Goal: Task Accomplishment & Management: Complete application form

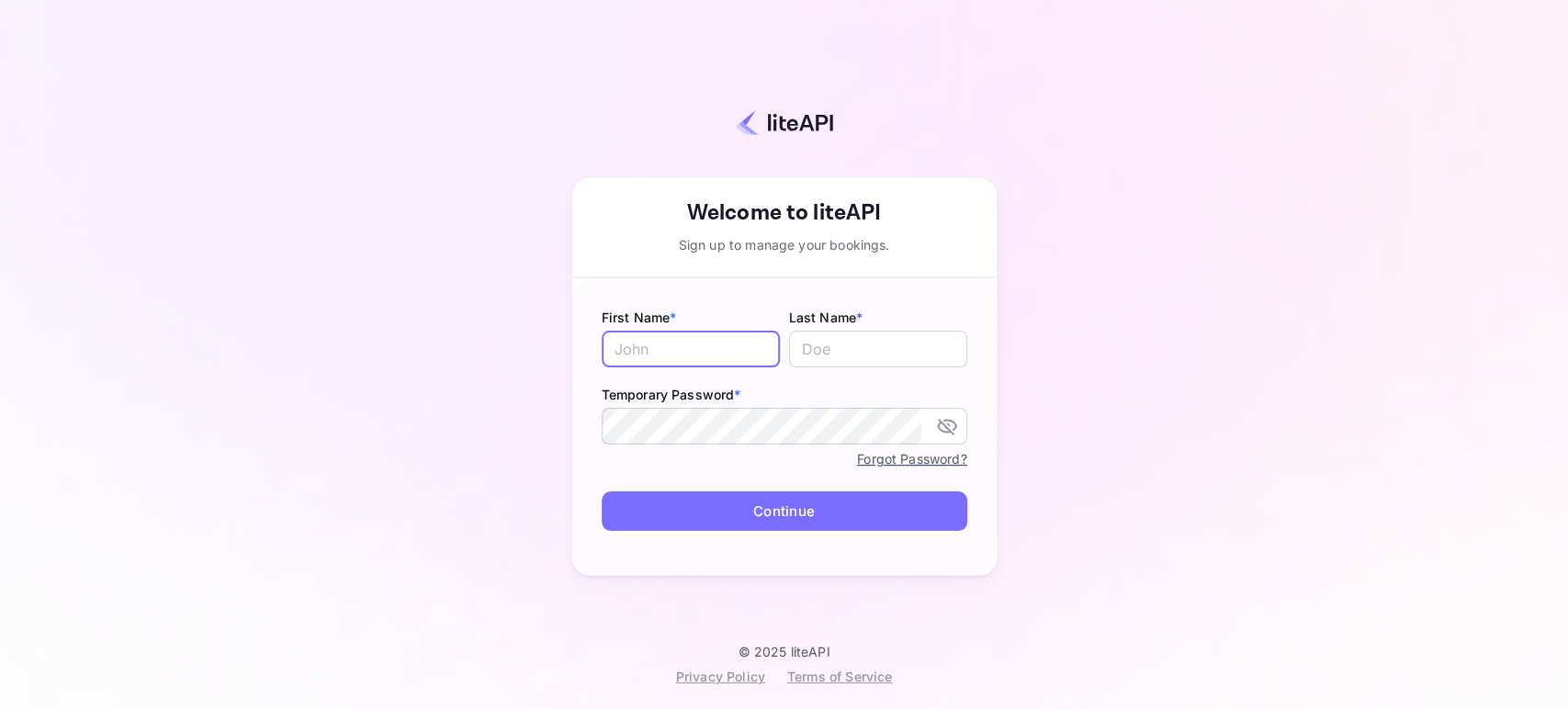
paste input "9108908"
type input "9108908"
click at [700, 342] on input "9108908" at bounding box center [690, 349] width 178 height 37
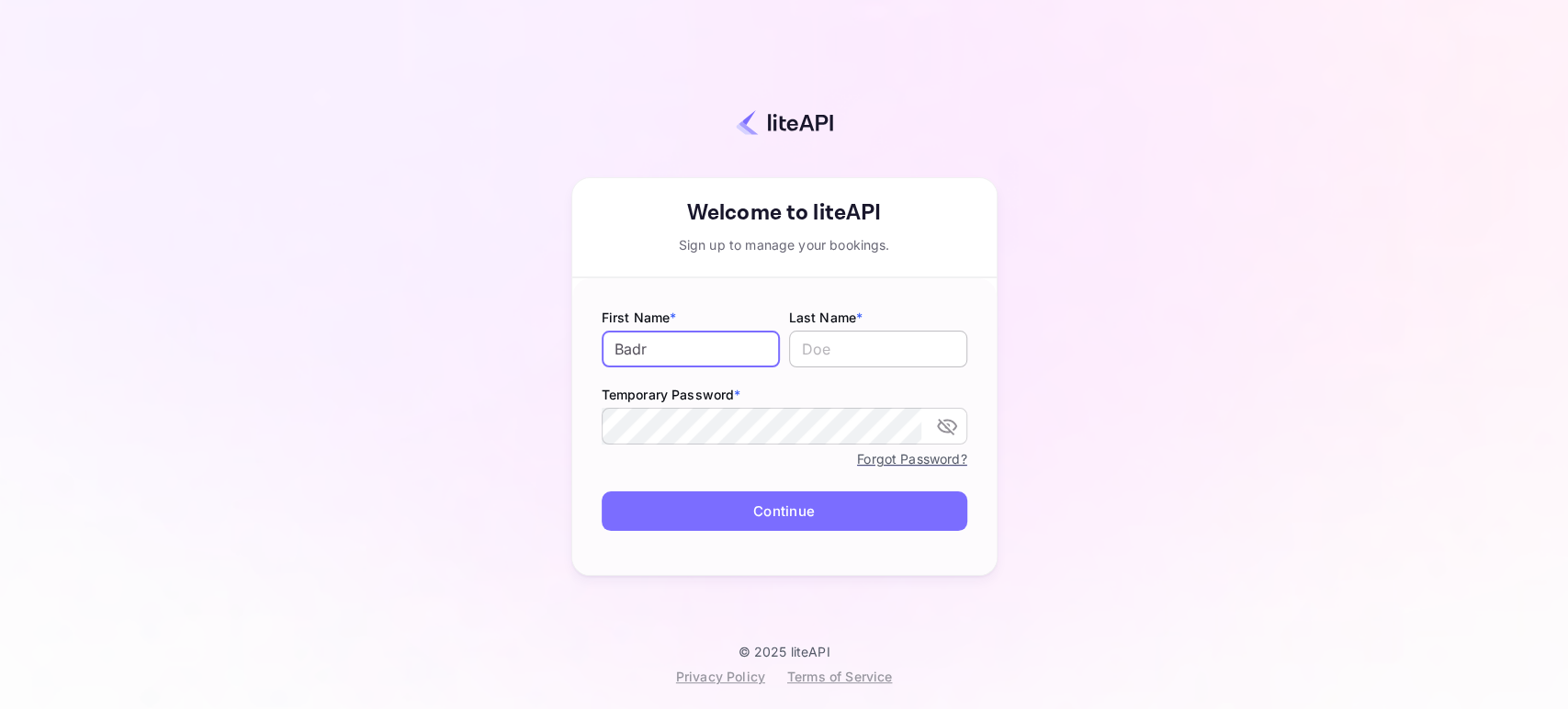
type input "Badr"
click at [860, 343] on input "text" at bounding box center [878, 349] width 178 height 37
type input "Bakhouche"
click at [947, 420] on icon "toggle password visibility" at bounding box center [947, 427] width 20 height 17
click at [947, 420] on icon "toggle password visibility" at bounding box center [947, 427] width 20 height 14
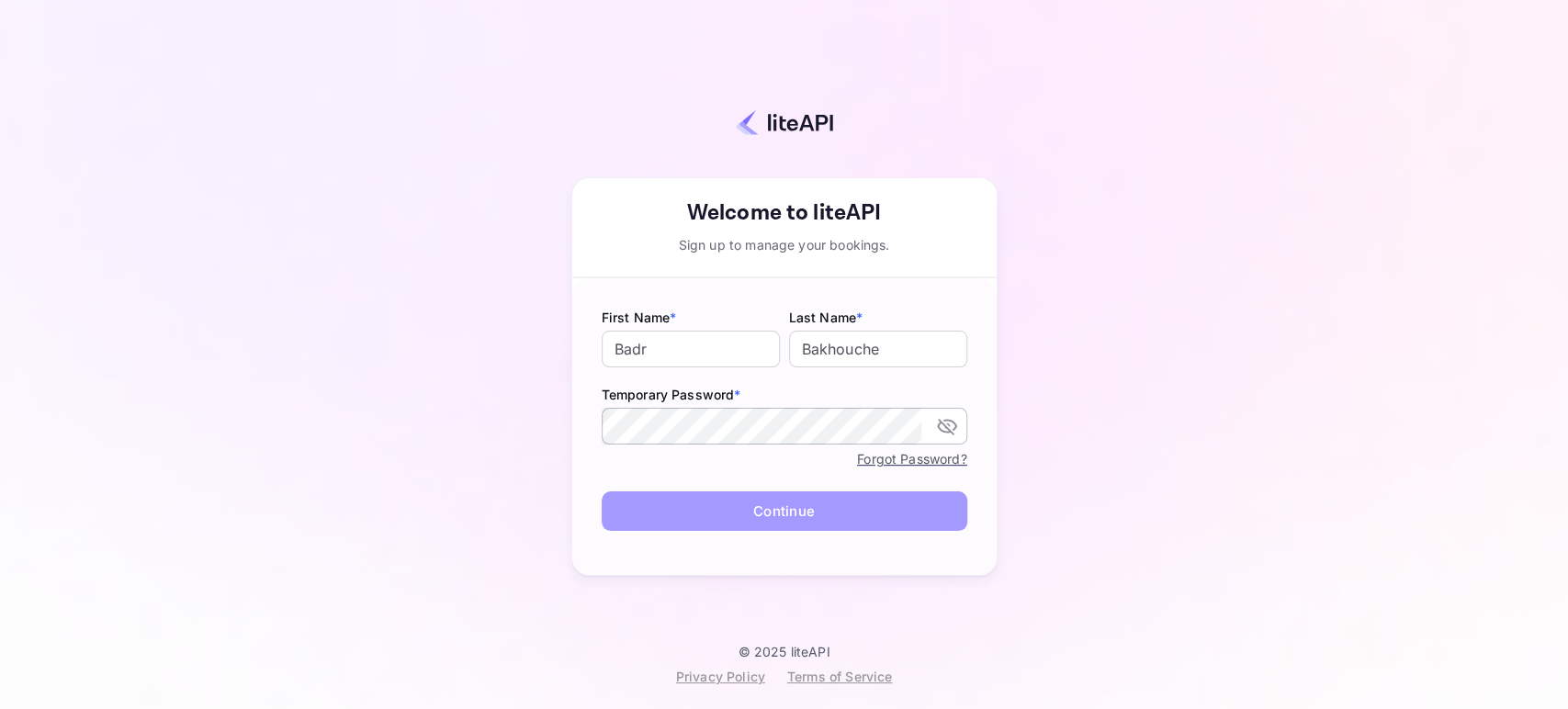
click at [664, 498] on button "Continue" at bounding box center [784, 511] width 366 height 40
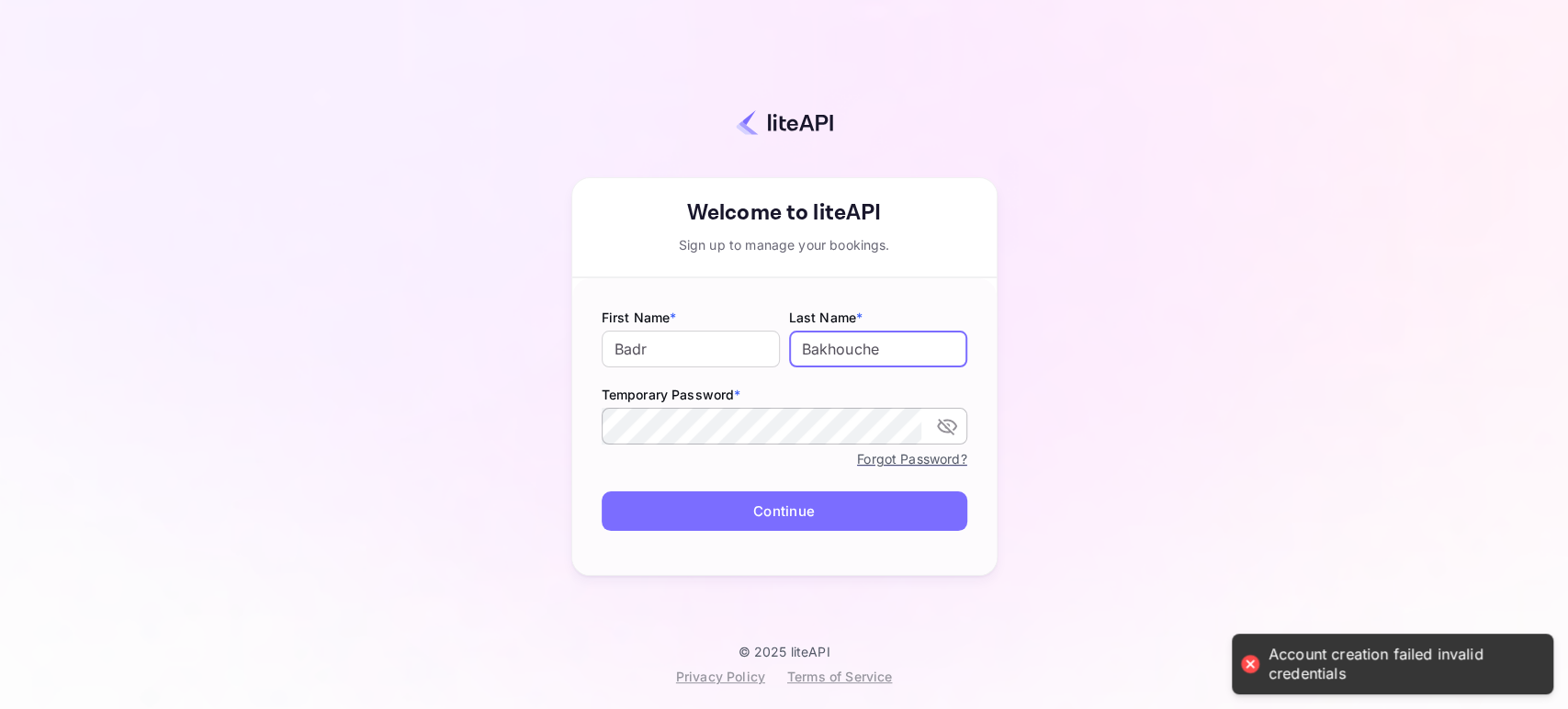
click at [925, 354] on input "Bakhouche" at bounding box center [878, 349] width 178 height 37
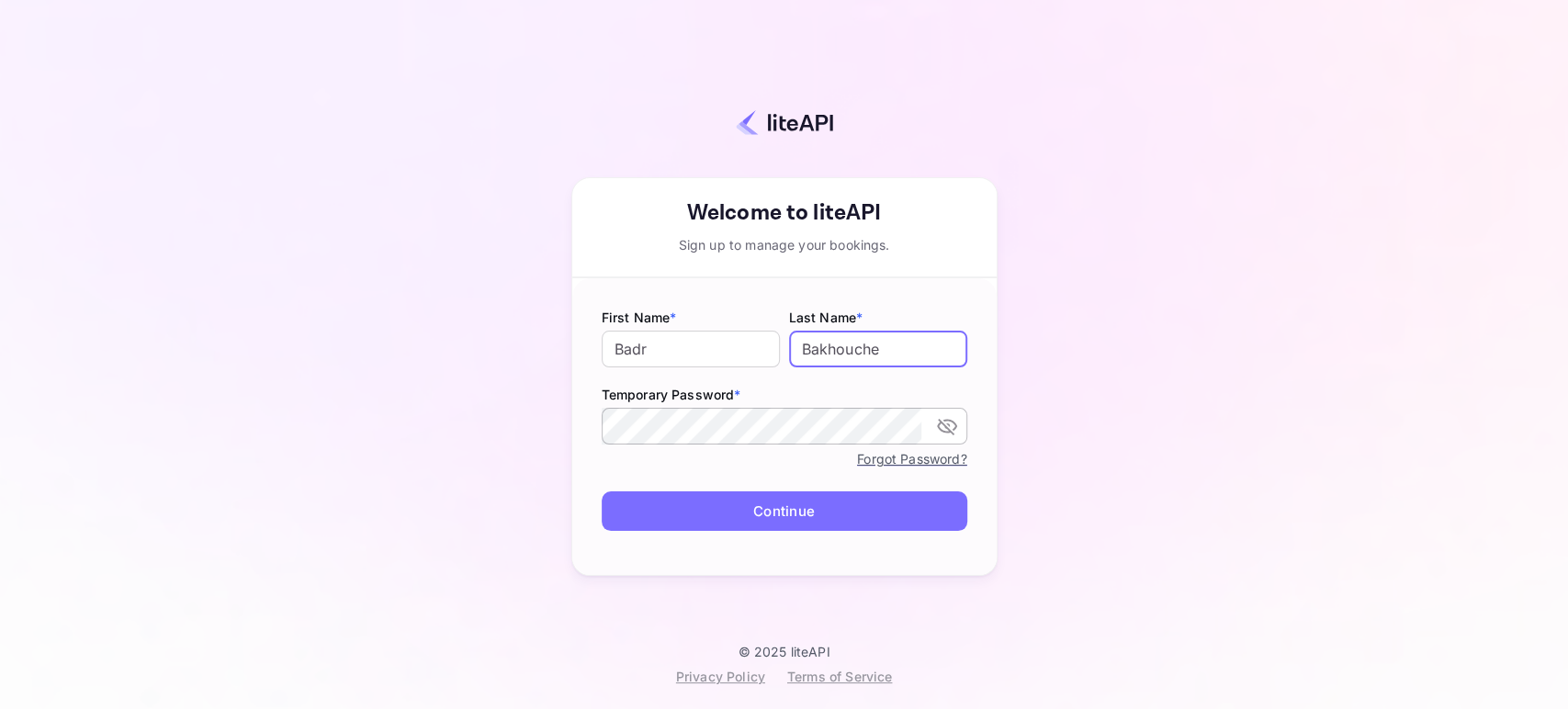
click at [812, 498] on button "Continue" at bounding box center [784, 511] width 366 height 40
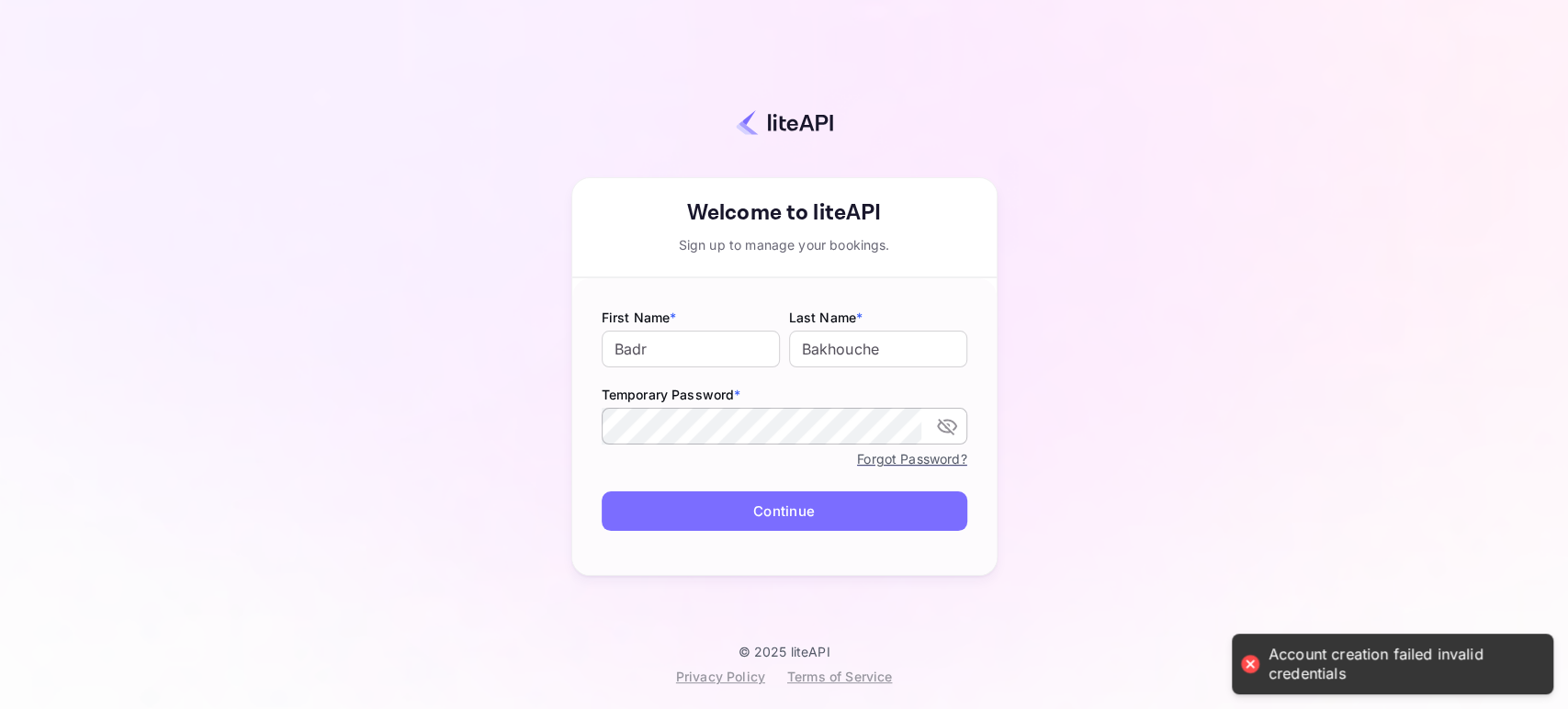
click at [807, 501] on button "Continue" at bounding box center [784, 511] width 366 height 40
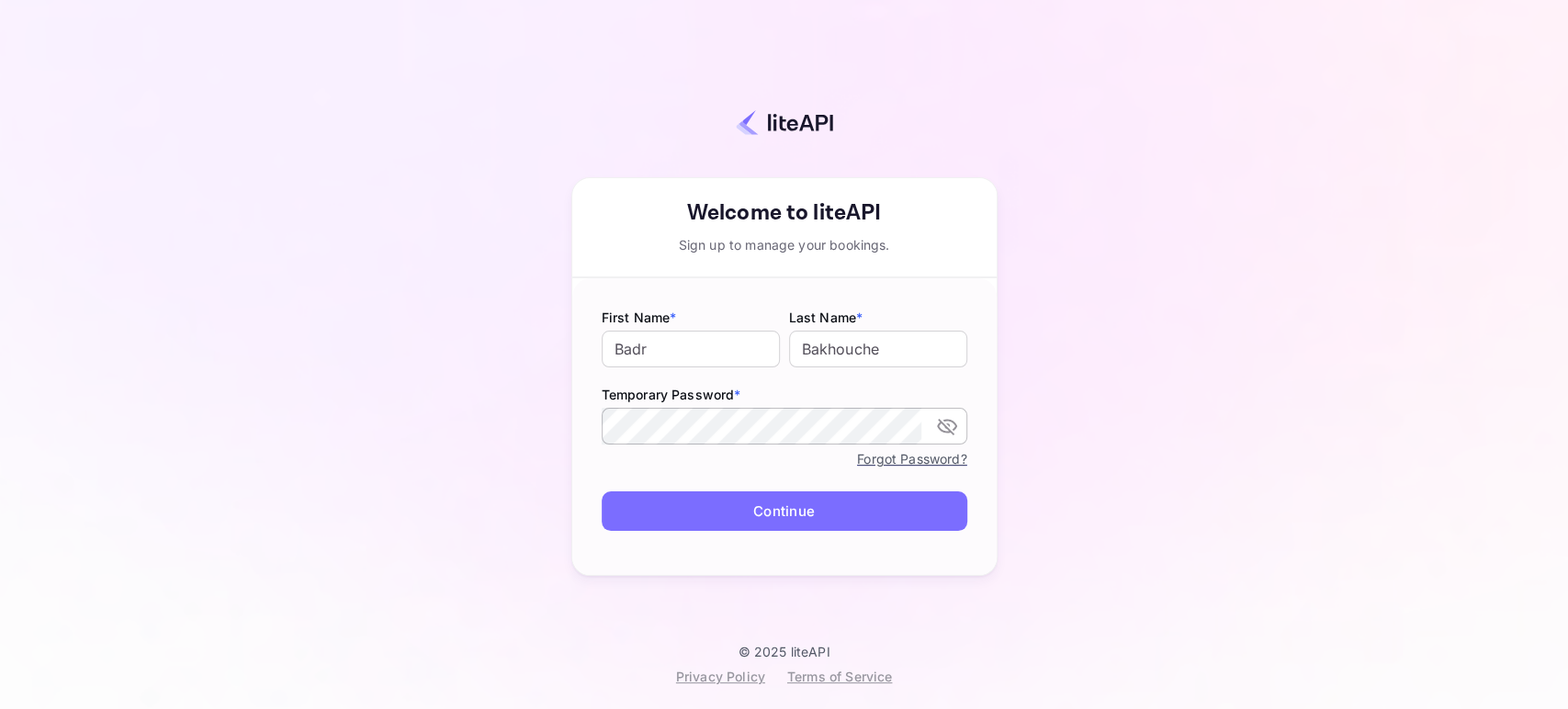
click at [1352, 376] on div "Your account has been created successfully, a confirmation link has been sent t…" at bounding box center [784, 337] width 1406 height 615
click at [910, 453] on link "Forgot Password?" at bounding box center [911, 459] width 109 height 16
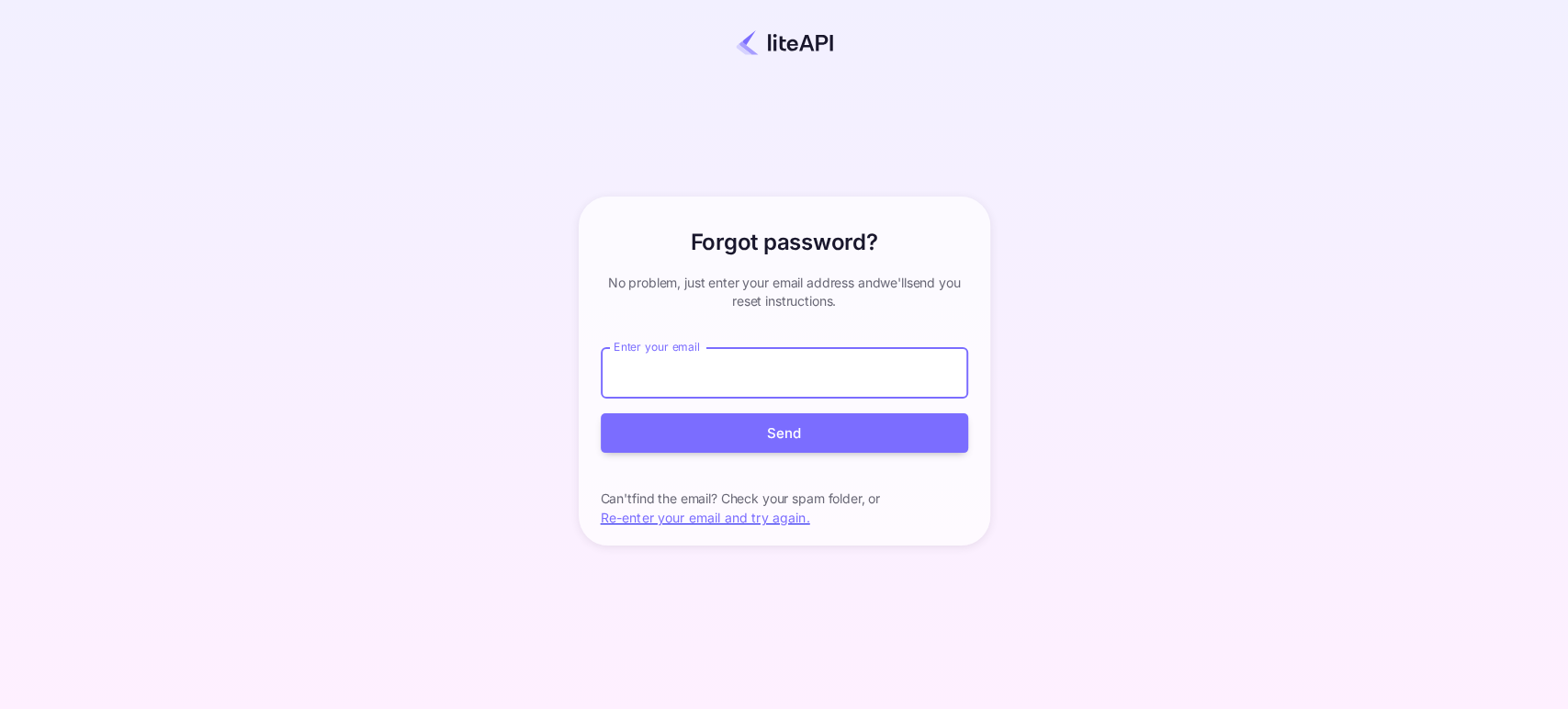
click at [836, 387] on input "Enter your email" at bounding box center [784, 372] width 367 height 52
type input "b"
paste input "badr.bakhouche+agent@nuitee.com!"
click at [623, 371] on input "badr.bakhouche+agent@nuitee.com" at bounding box center [784, 372] width 367 height 52
click at [614, 371] on input "badr.bakhouche+agent@nuitee.com" at bounding box center [784, 372] width 367 height 52
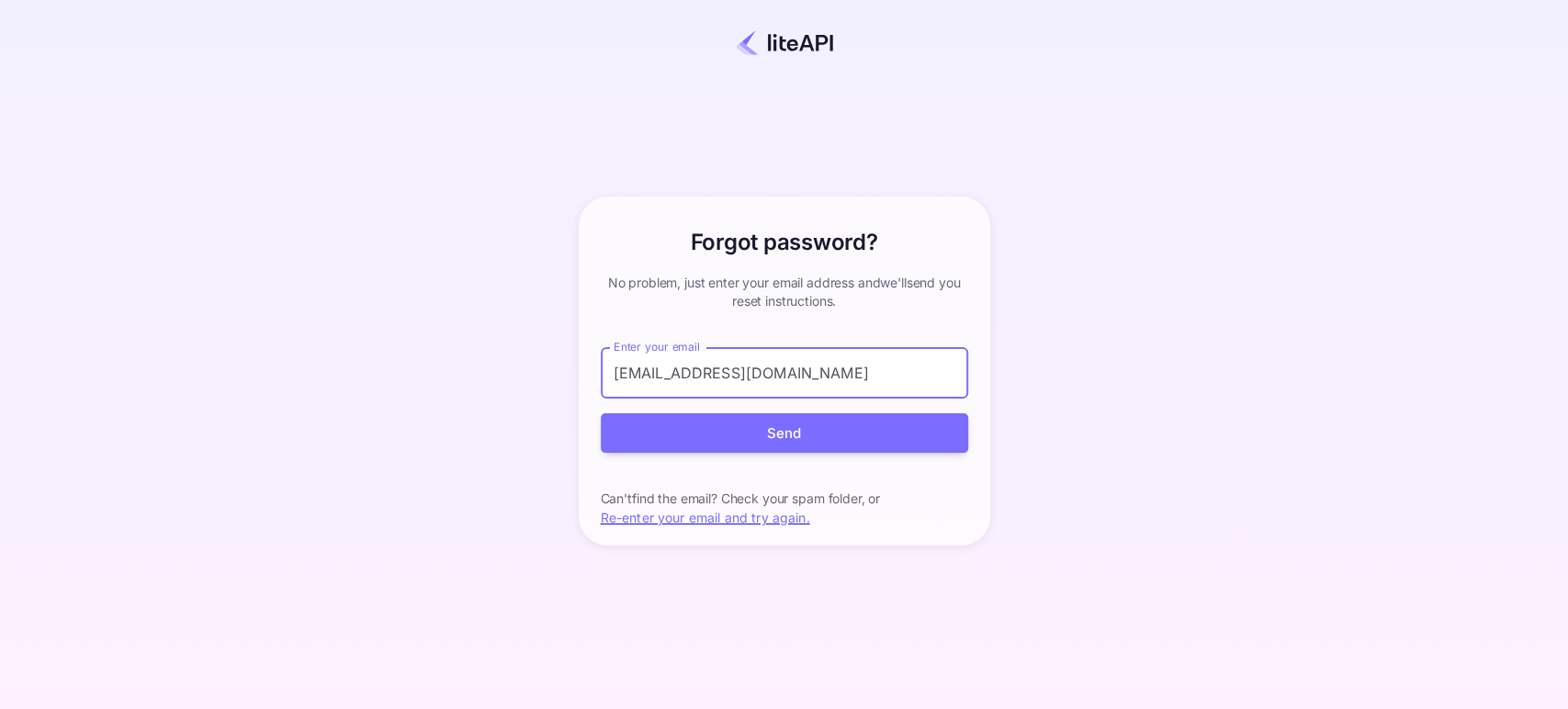
click at [623, 370] on input "badr.bakhouche+agent@nuitee.com" at bounding box center [784, 372] width 367 height 52
click at [617, 378] on input "badr.bakhouche+agent@nuitee.com" at bounding box center [784, 372] width 367 height 52
drag, startPoint x: 877, startPoint y: 380, endPoint x: 889, endPoint y: 380, distance: 12.0
click at [879, 380] on input "badr.bakhouche+agent@nuitee.com" at bounding box center [784, 372] width 367 height 52
type input "badr.bakhouche+agent@nuitee.com"
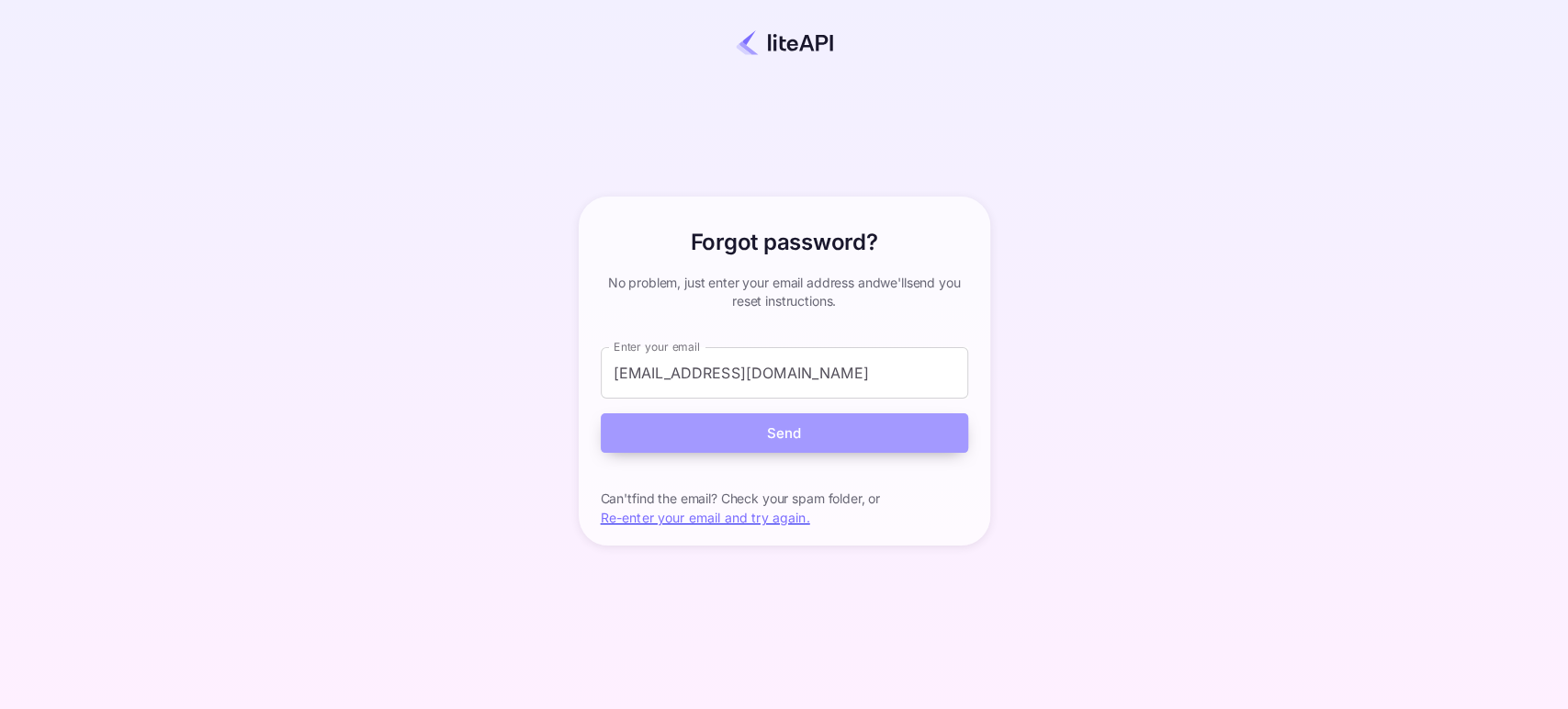
click at [859, 433] on button "Send" at bounding box center [784, 433] width 367 height 40
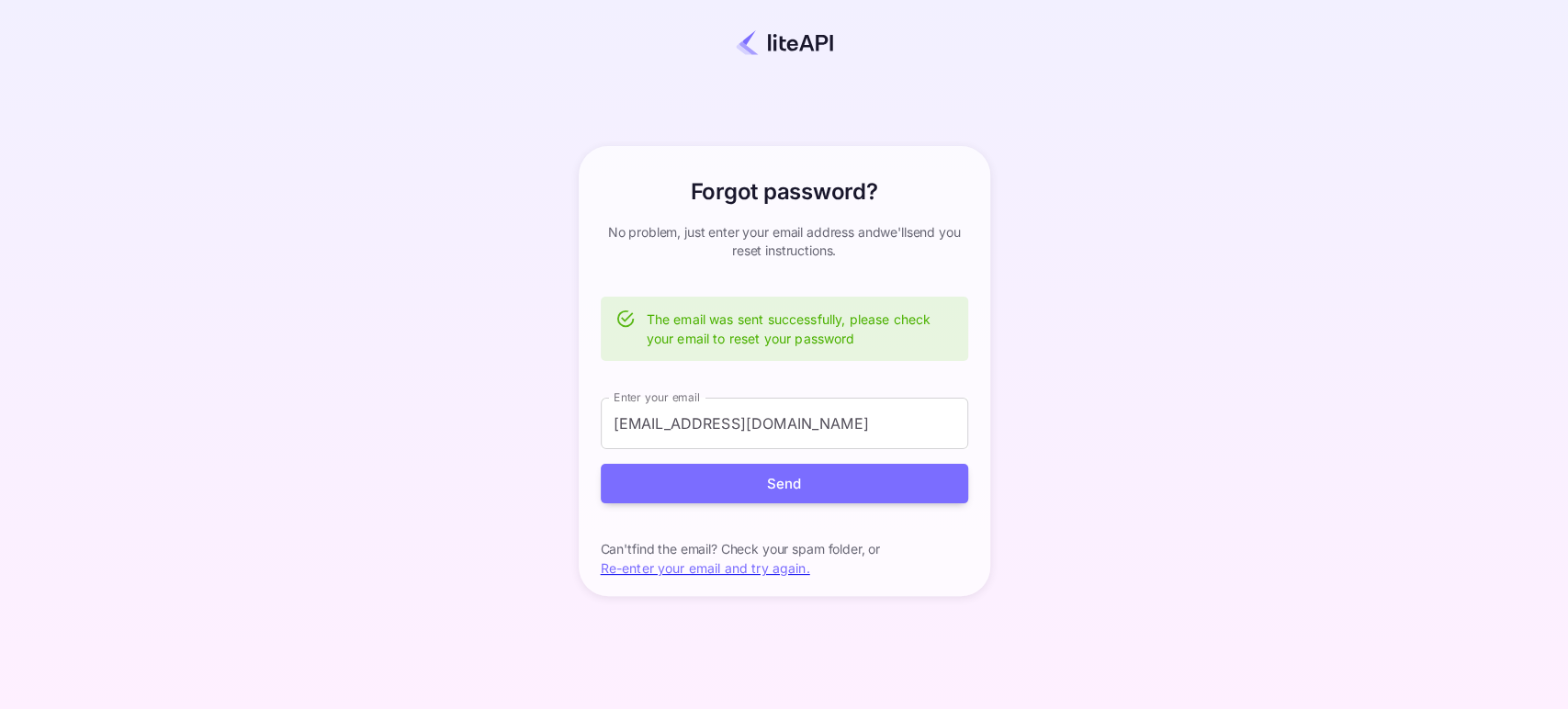
click at [714, 572] on link "Re-enter your email and try again." at bounding box center [705, 568] width 209 height 16
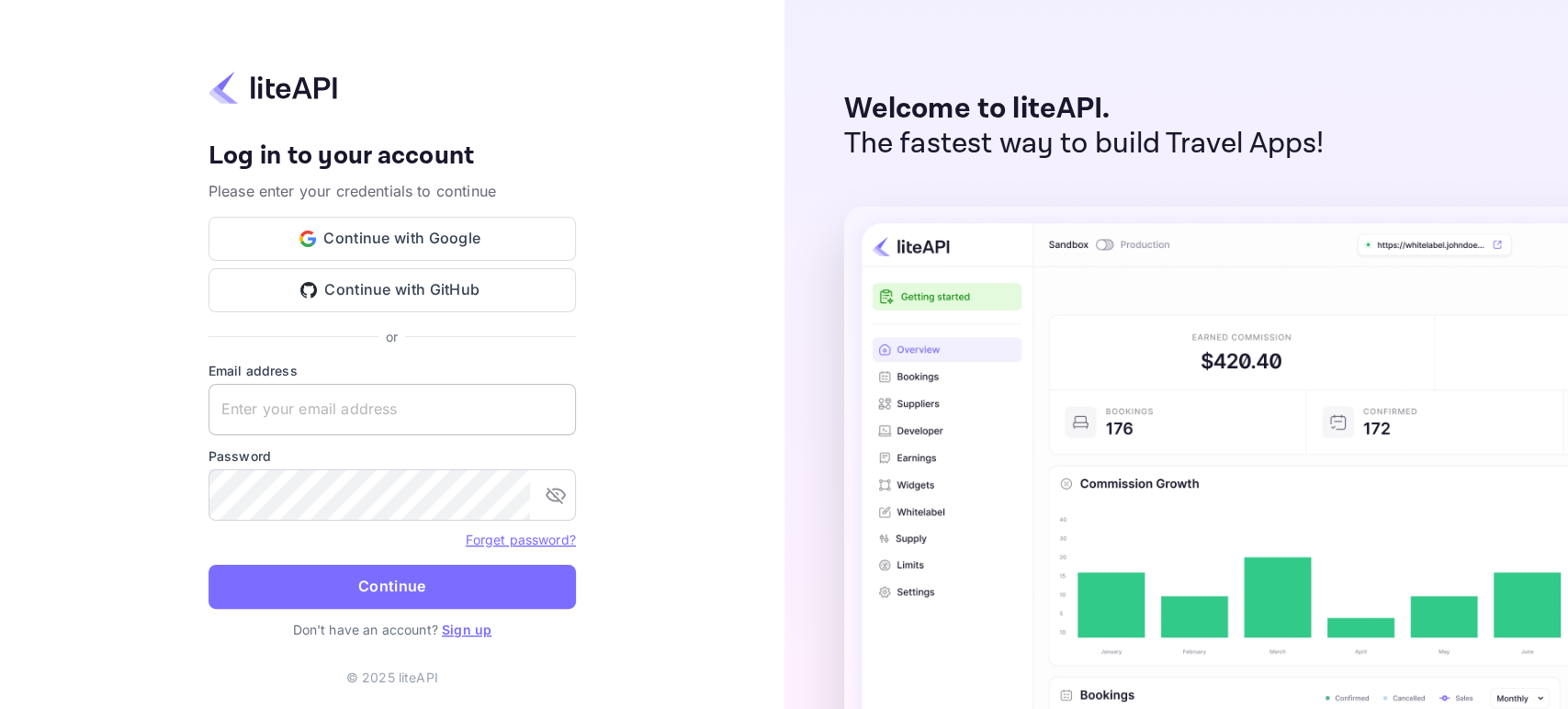
click at [382, 391] on input "text" at bounding box center [392, 409] width 367 height 52
type input "badr.bakhouche+agent@nuitee.com"
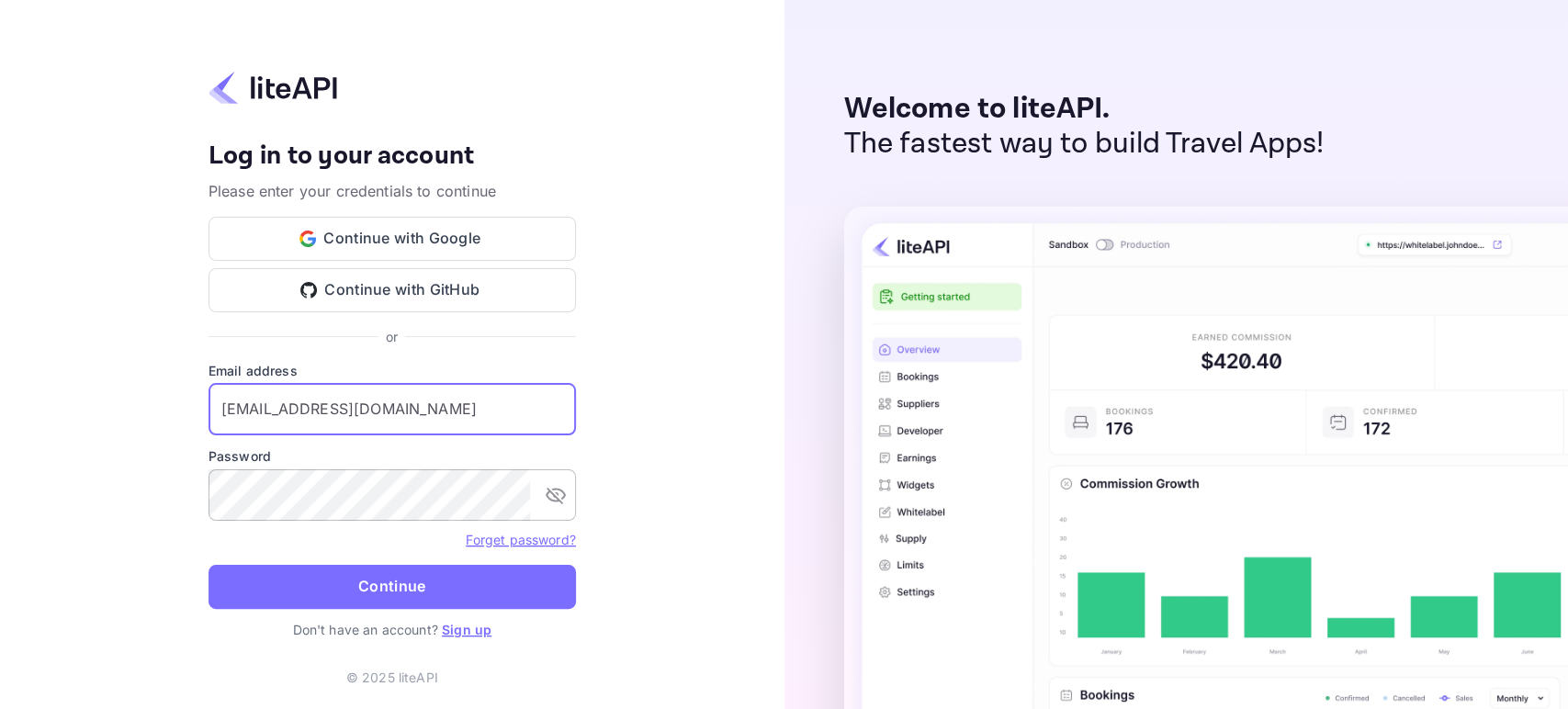
click at [551, 493] on icon "toggle password visibility" at bounding box center [555, 496] width 20 height 17
click at [551, 492] on icon "toggle password visibility" at bounding box center [555, 495] width 22 height 22
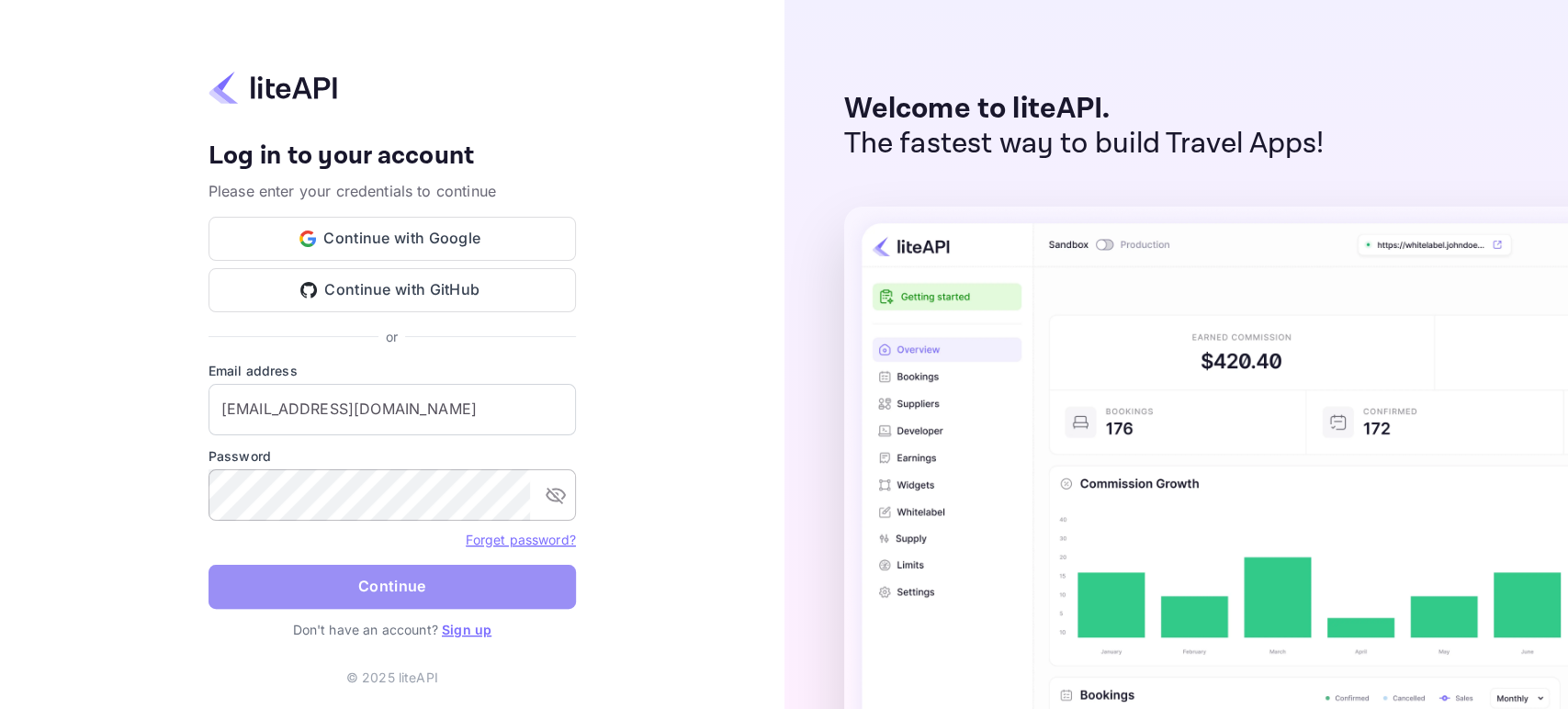
click at [443, 591] on button "Continue" at bounding box center [392, 586] width 367 height 44
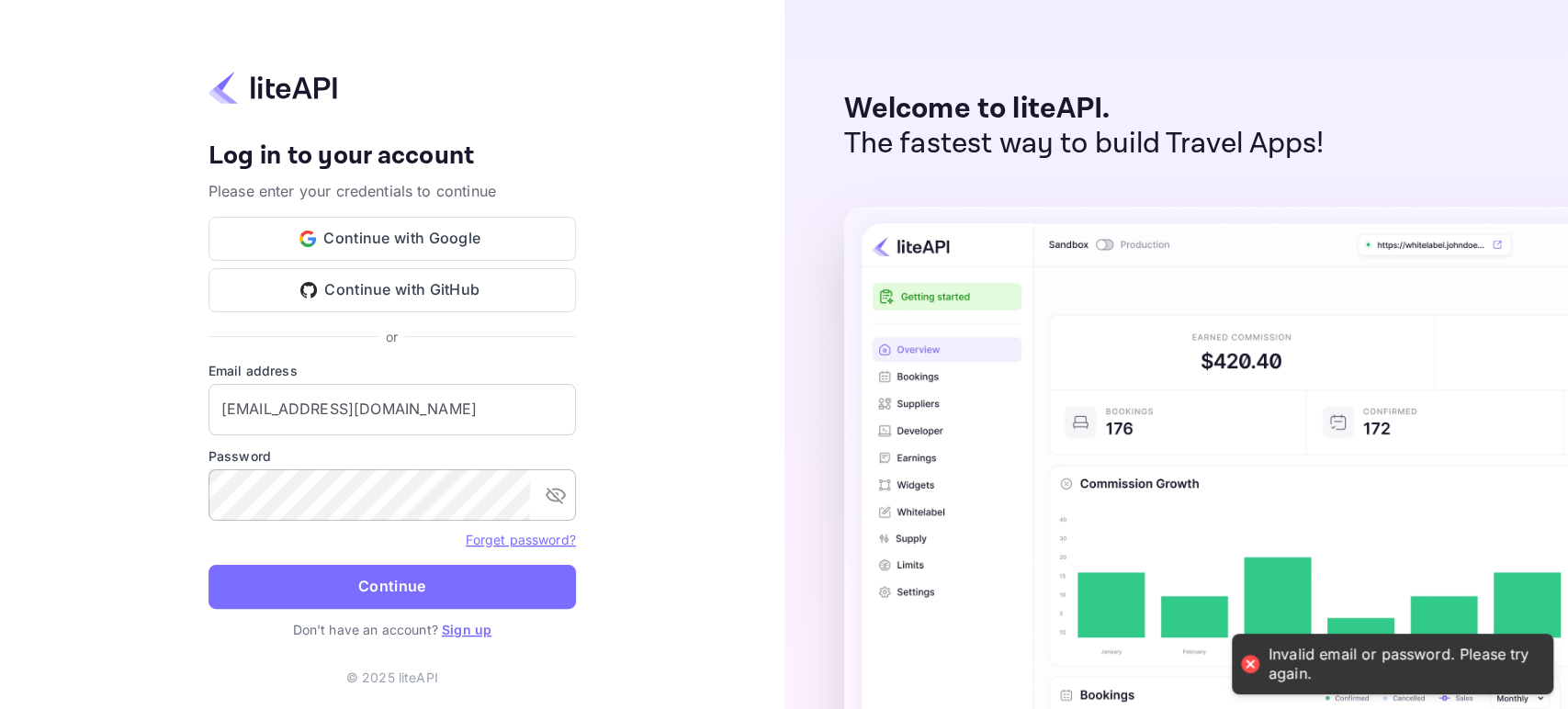
click at [550, 495] on icon "toggle password visibility" at bounding box center [555, 495] width 22 height 22
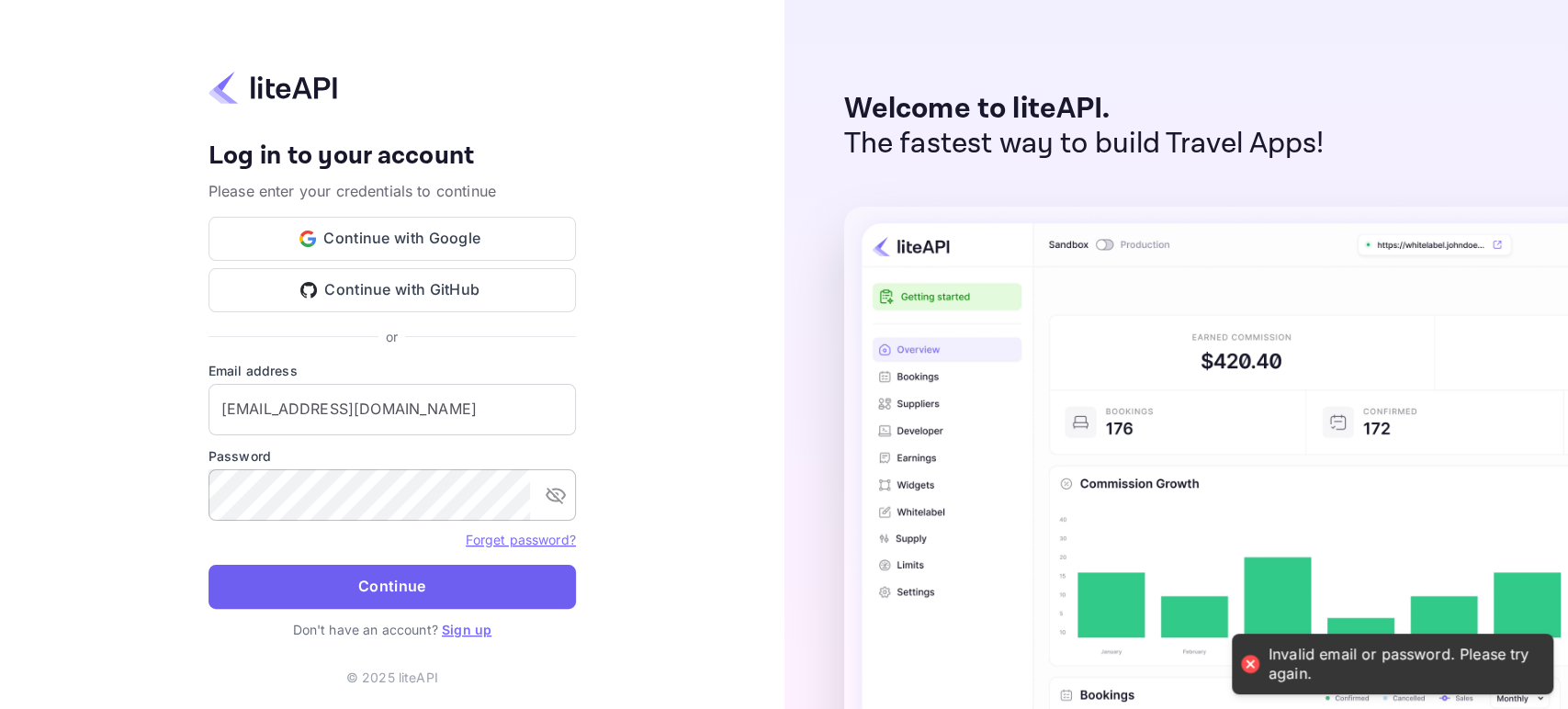
click at [411, 595] on button "Continue" at bounding box center [392, 586] width 367 height 44
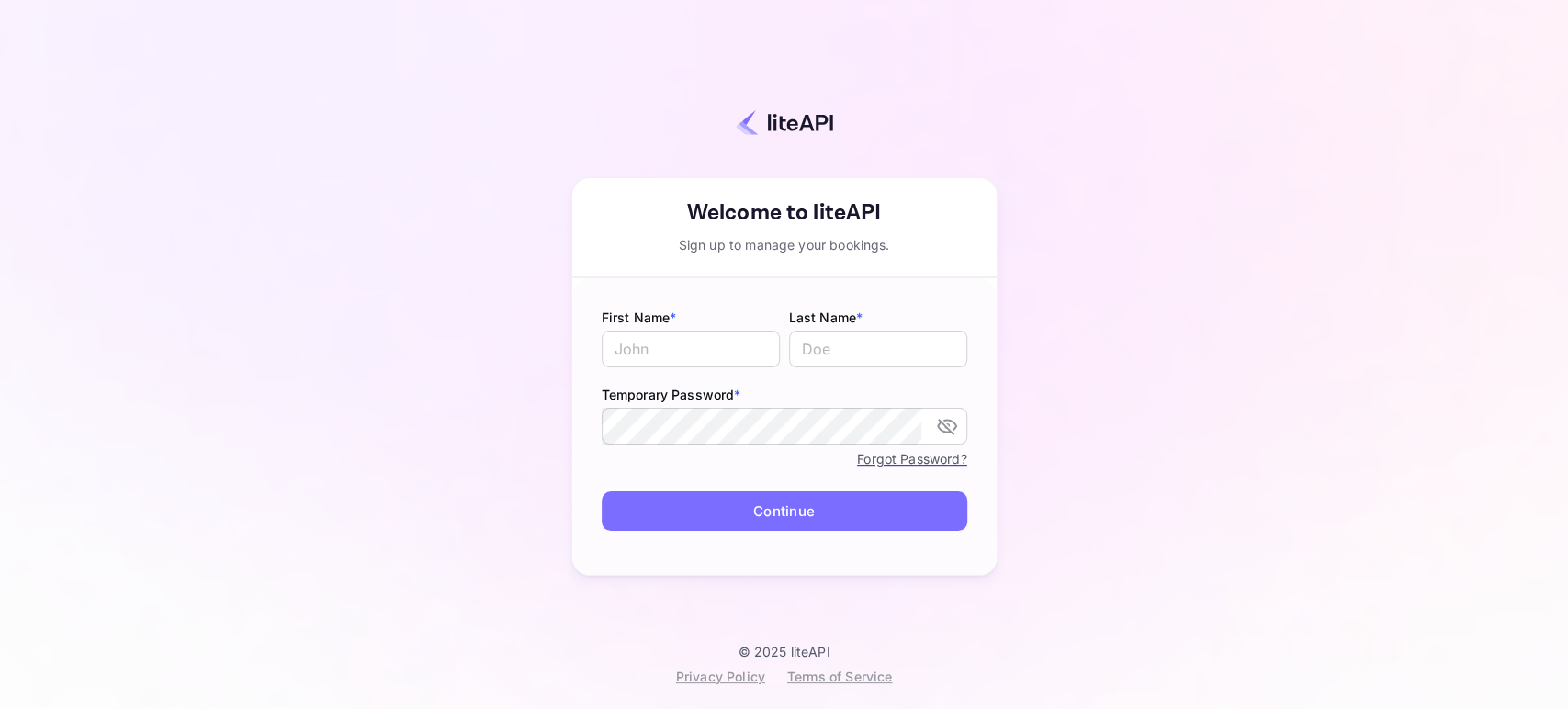
click at [687, 324] on label "First Name *" at bounding box center [690, 317] width 178 height 19
click at [699, 350] on input "text" at bounding box center [690, 349] width 178 height 37
type input "Badr"
click at [863, 335] on input "text" at bounding box center [878, 349] width 178 height 37
type input "bakhouche"
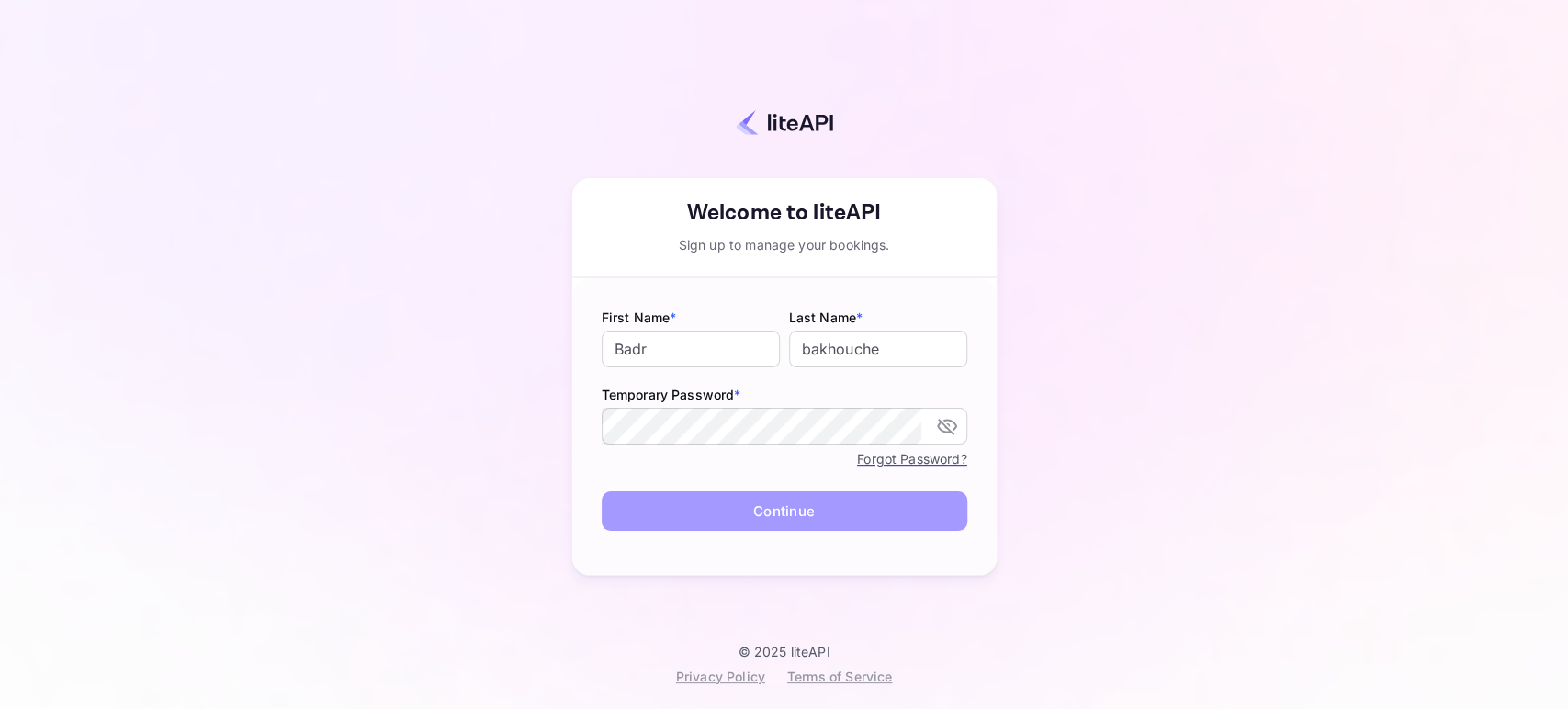
click at [646, 494] on button "Continue" at bounding box center [784, 511] width 366 height 40
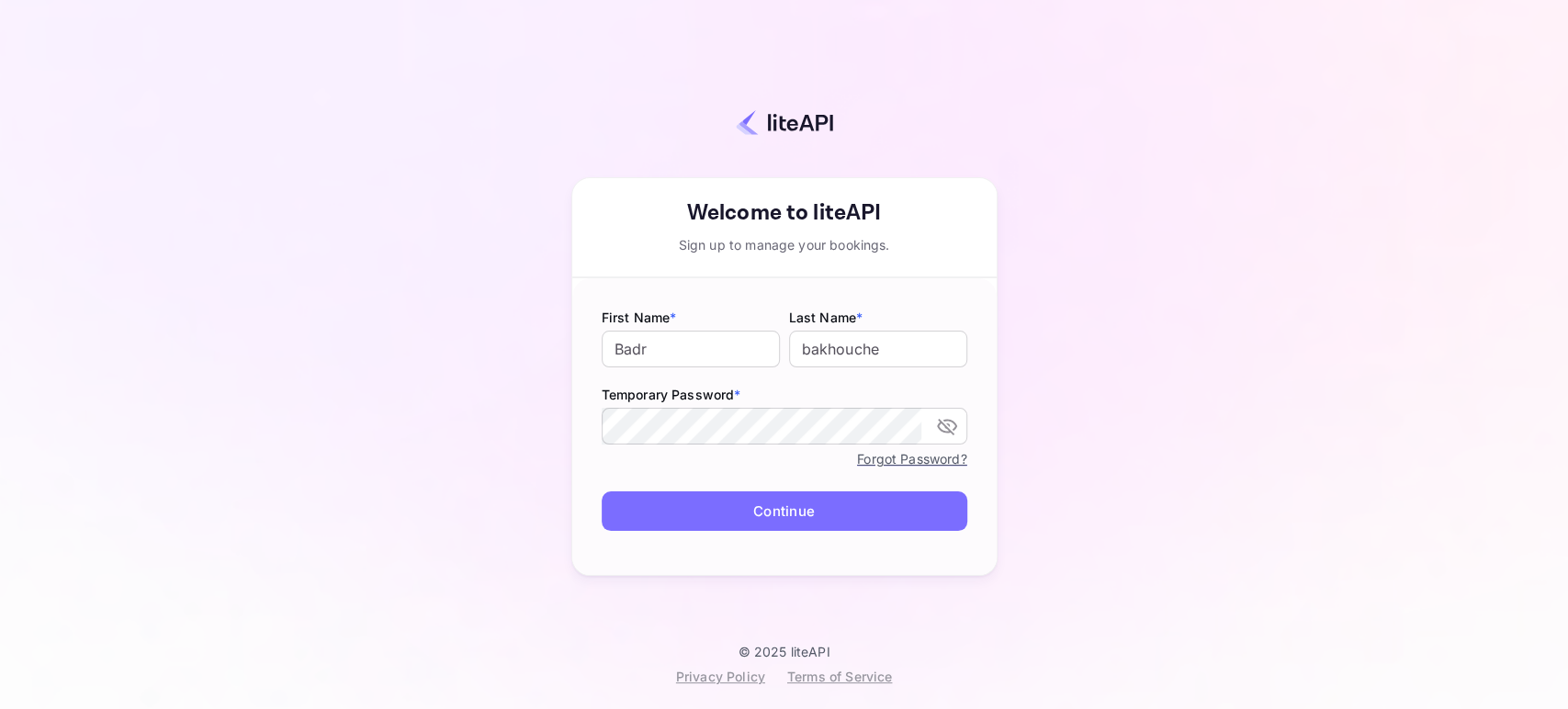
click at [697, 248] on div "Sign up to manage your bookings." at bounding box center [784, 245] width 424 height 19
click at [764, 502] on button "Continue" at bounding box center [784, 511] width 366 height 40
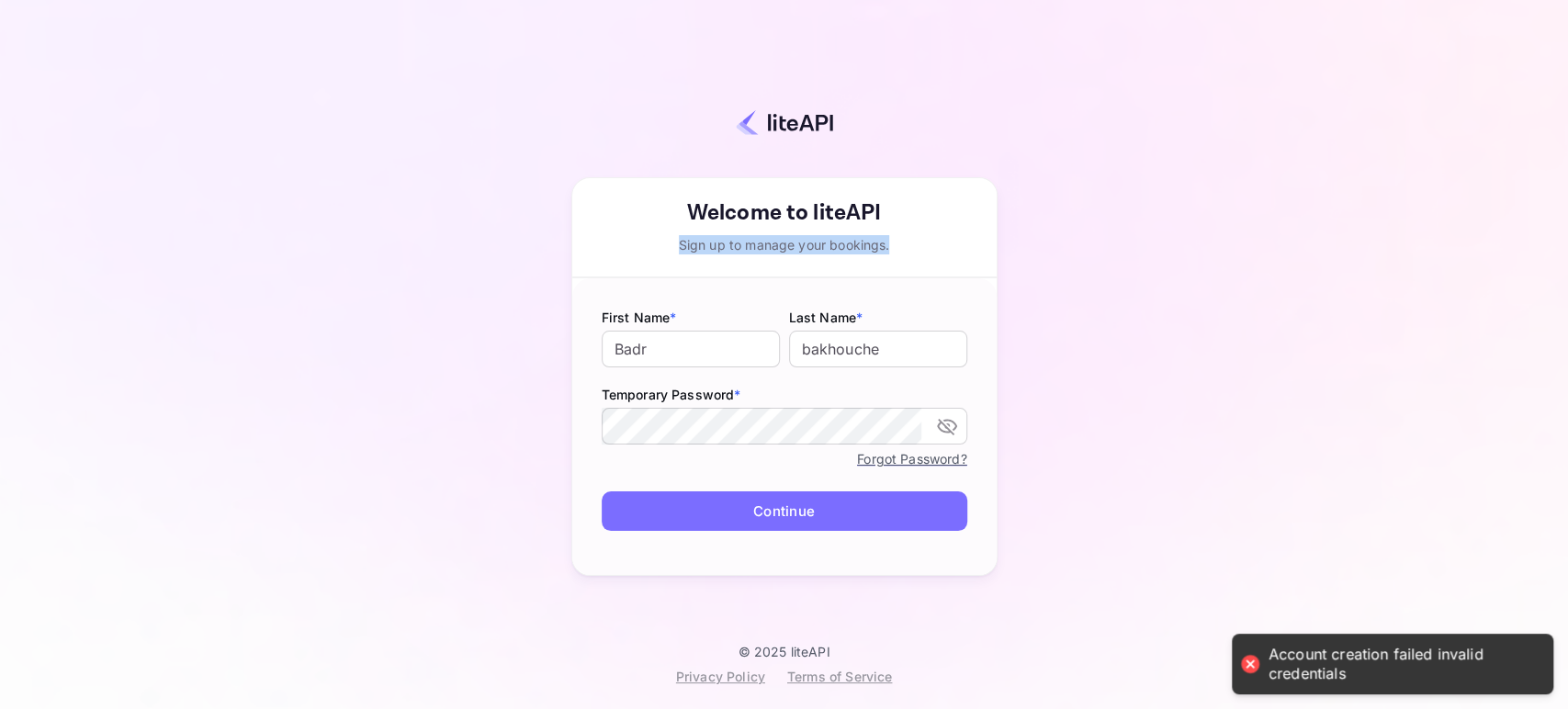
click at [786, 241] on div "Sign up to manage your bookings." at bounding box center [784, 245] width 424 height 19
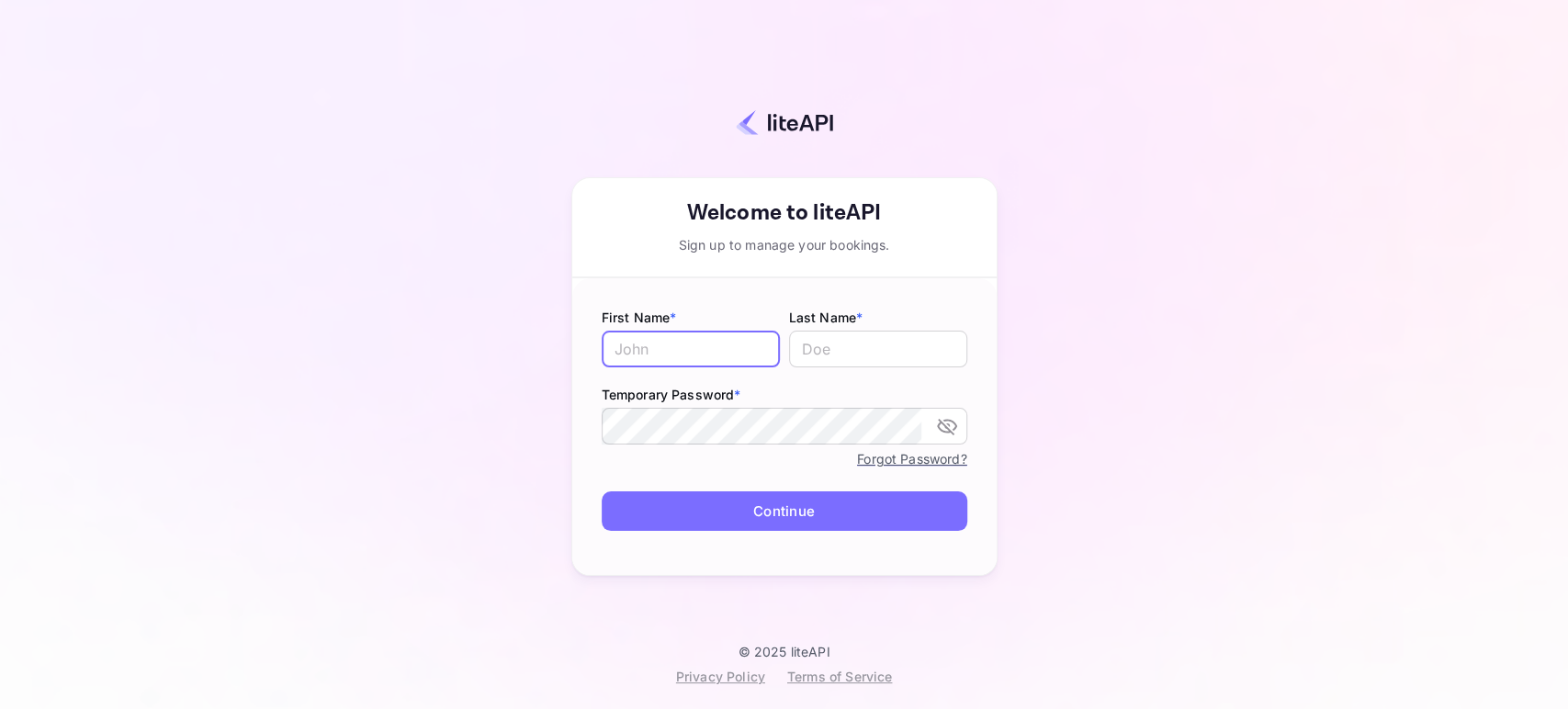
click at [714, 348] on input "text" at bounding box center [690, 349] width 178 height 37
click at [893, 343] on input "text" at bounding box center [878, 349] width 178 height 37
click at [694, 355] on input "text" at bounding box center [690, 349] width 178 height 37
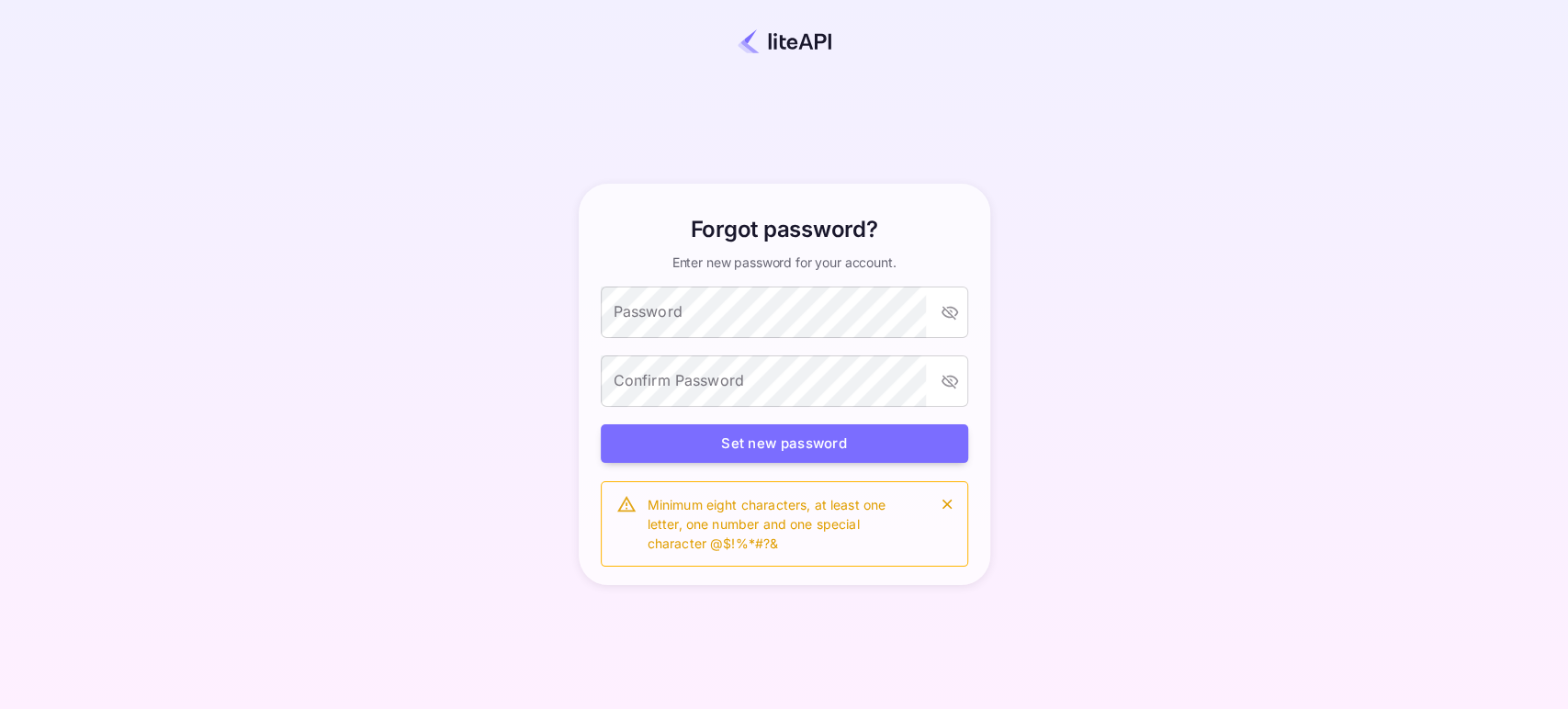
drag, startPoint x: 882, startPoint y: 208, endPoint x: 801, endPoint y: 279, distance: 107.7
click at [882, 210] on div "Forgot password? Enter new password for your account. Password Password Confirm…" at bounding box center [784, 385] width 426 height 403
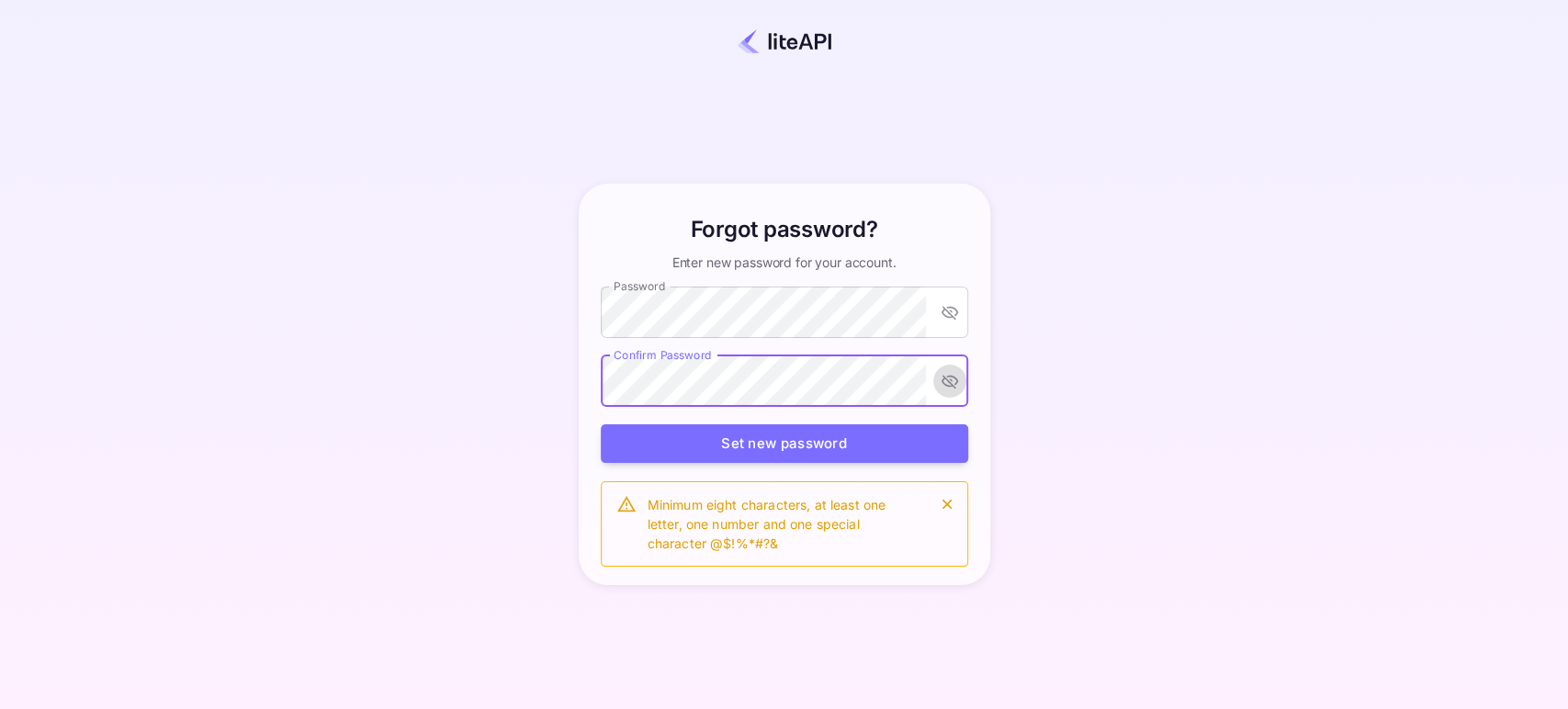
click at [961, 375] on button "toggle password visibility" at bounding box center [950, 381] width 33 height 33
click at [958, 374] on button "toggle password visibility" at bounding box center [950, 381] width 33 height 33
click at [934, 387] on button "toggle password visibility" at bounding box center [950, 381] width 33 height 33
click at [958, 374] on button "toggle password visibility" at bounding box center [950, 381] width 33 height 33
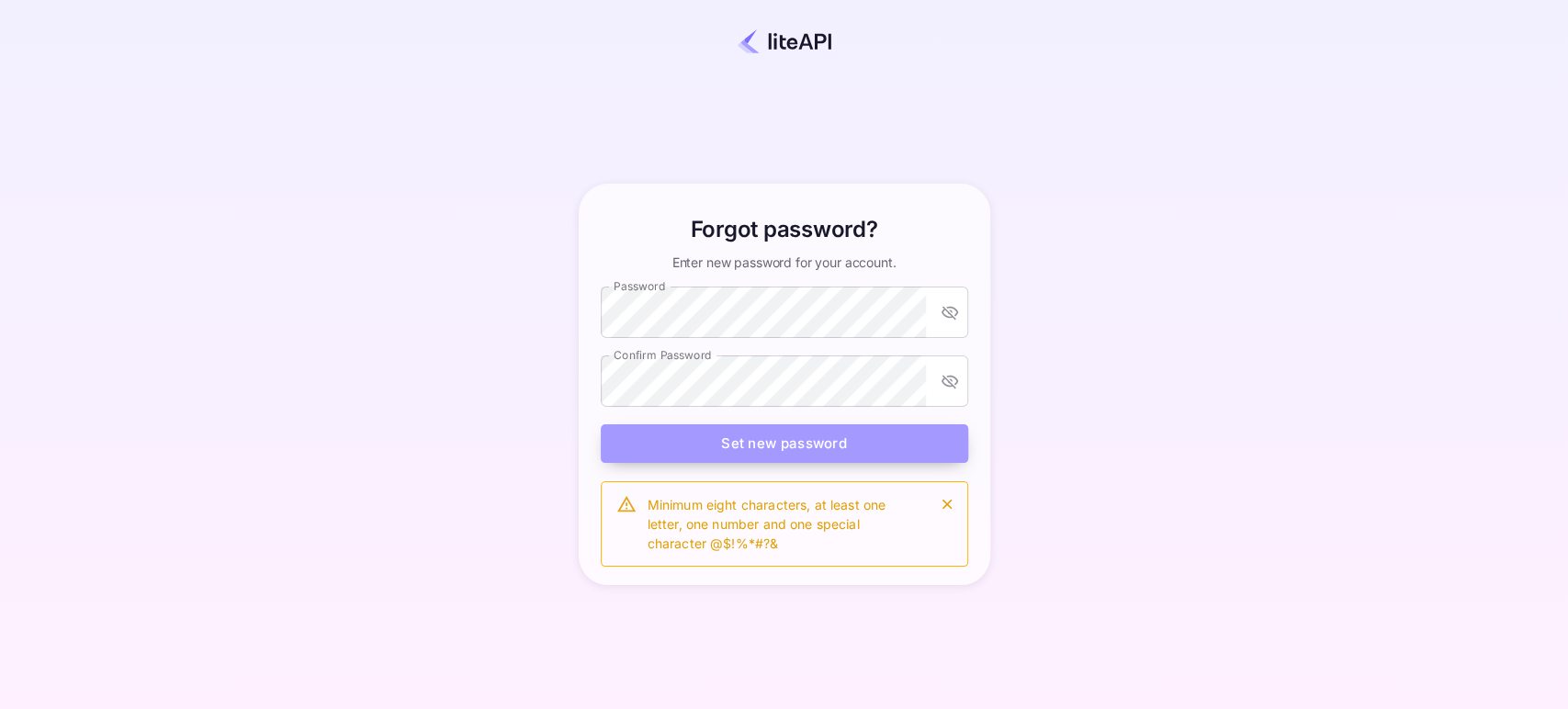
click at [660, 433] on button "Set new password" at bounding box center [784, 443] width 367 height 40
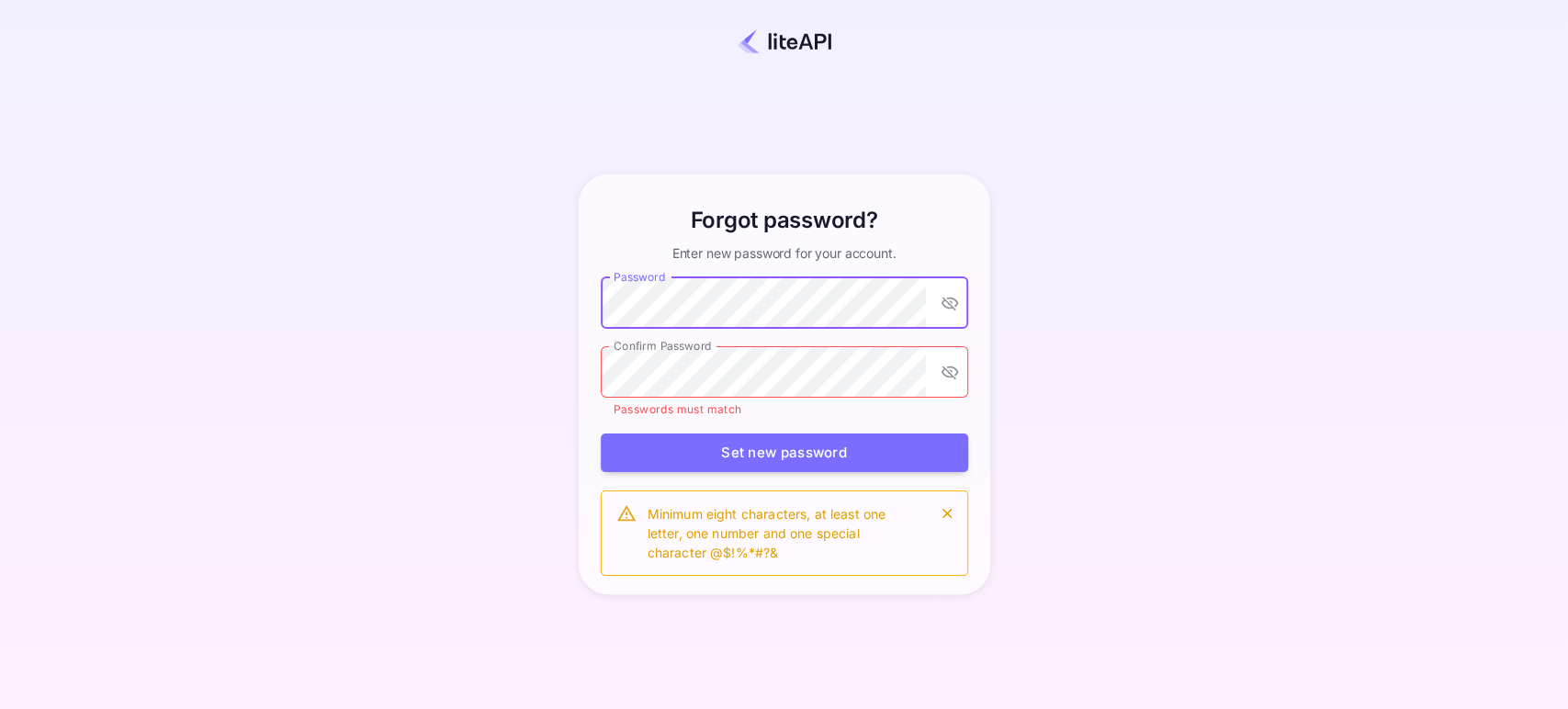
click at [942, 296] on icon "toggle password visibility" at bounding box center [949, 302] width 18 height 18
click at [968, 349] on div "Forgot password? Enter new password for your account. Password Password Confirm…" at bounding box center [784, 385] width 426 height 421
click at [952, 295] on icon "toggle password visibility" at bounding box center [949, 302] width 18 height 18
click at [1072, 318] on div "Forgot password? Enter new password for your account. Password Password Confirm…" at bounding box center [784, 384] width 1406 height 604
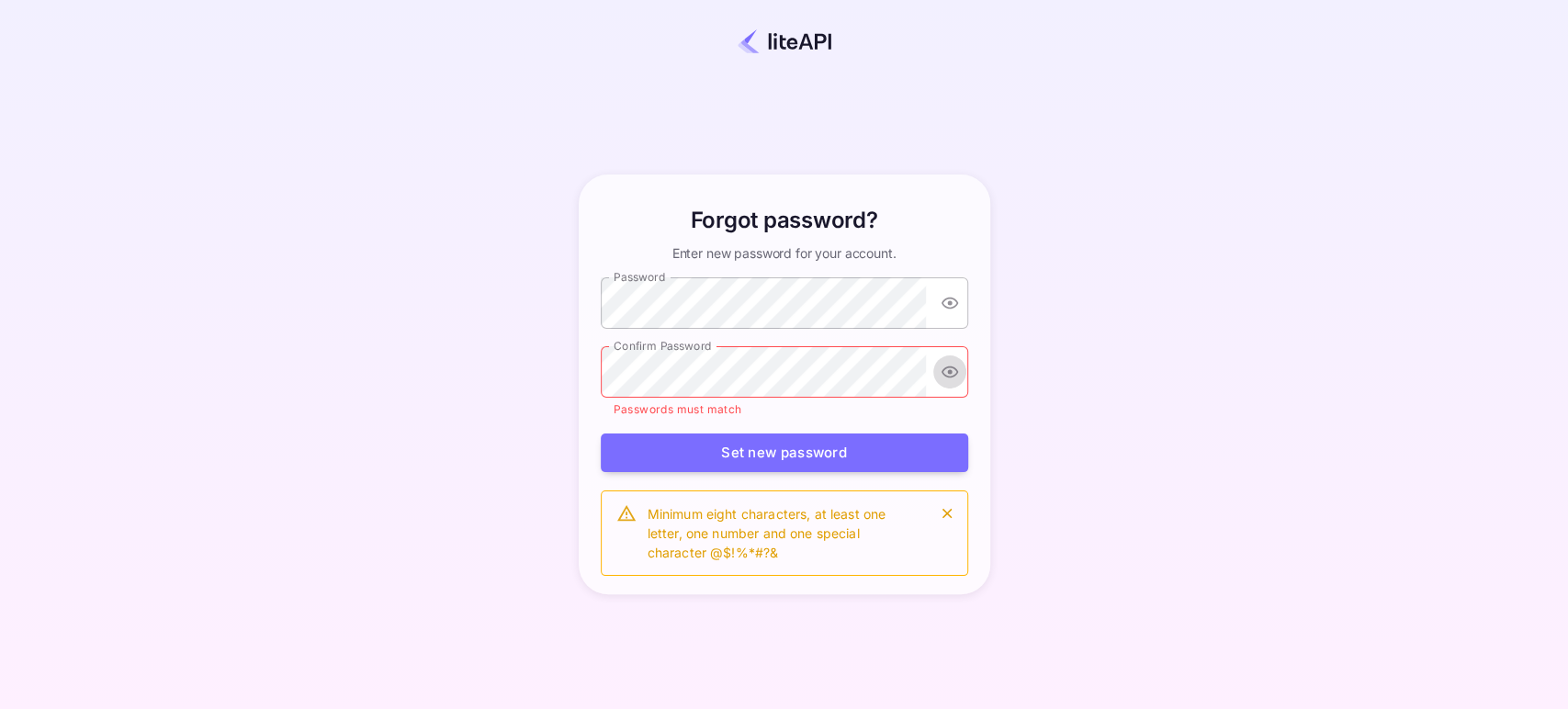
click at [950, 363] on icon "toggle password visibility" at bounding box center [949, 372] width 18 height 18
click at [845, 454] on button "Set new password" at bounding box center [784, 453] width 367 height 40
